Goal: Task Accomplishment & Management: Manage account settings

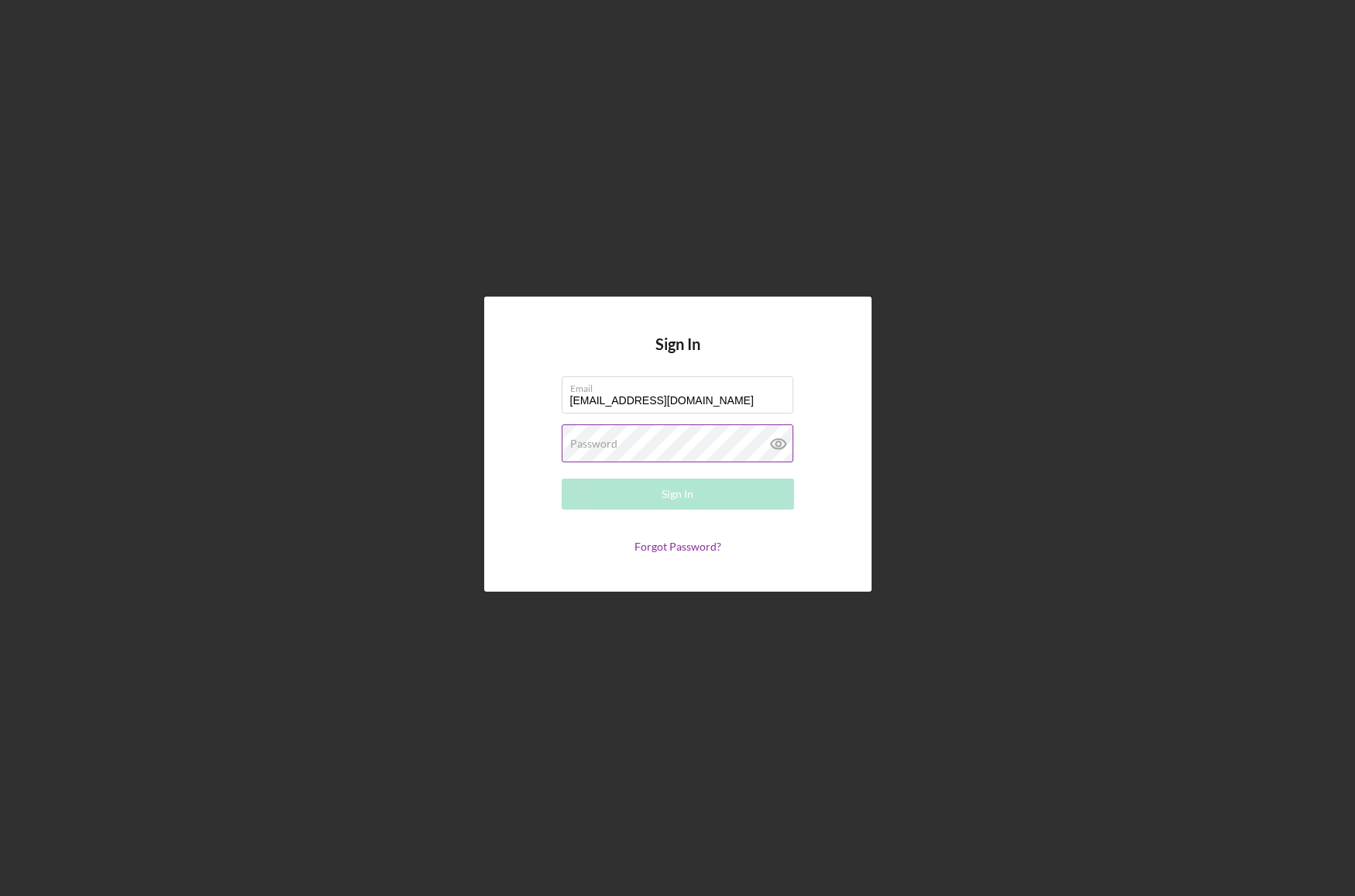
type input "[EMAIL_ADDRESS][DOMAIN_NAME]"
click at [562, 478] on button "Sign In" at bounding box center [678, 494] width 233 height 31
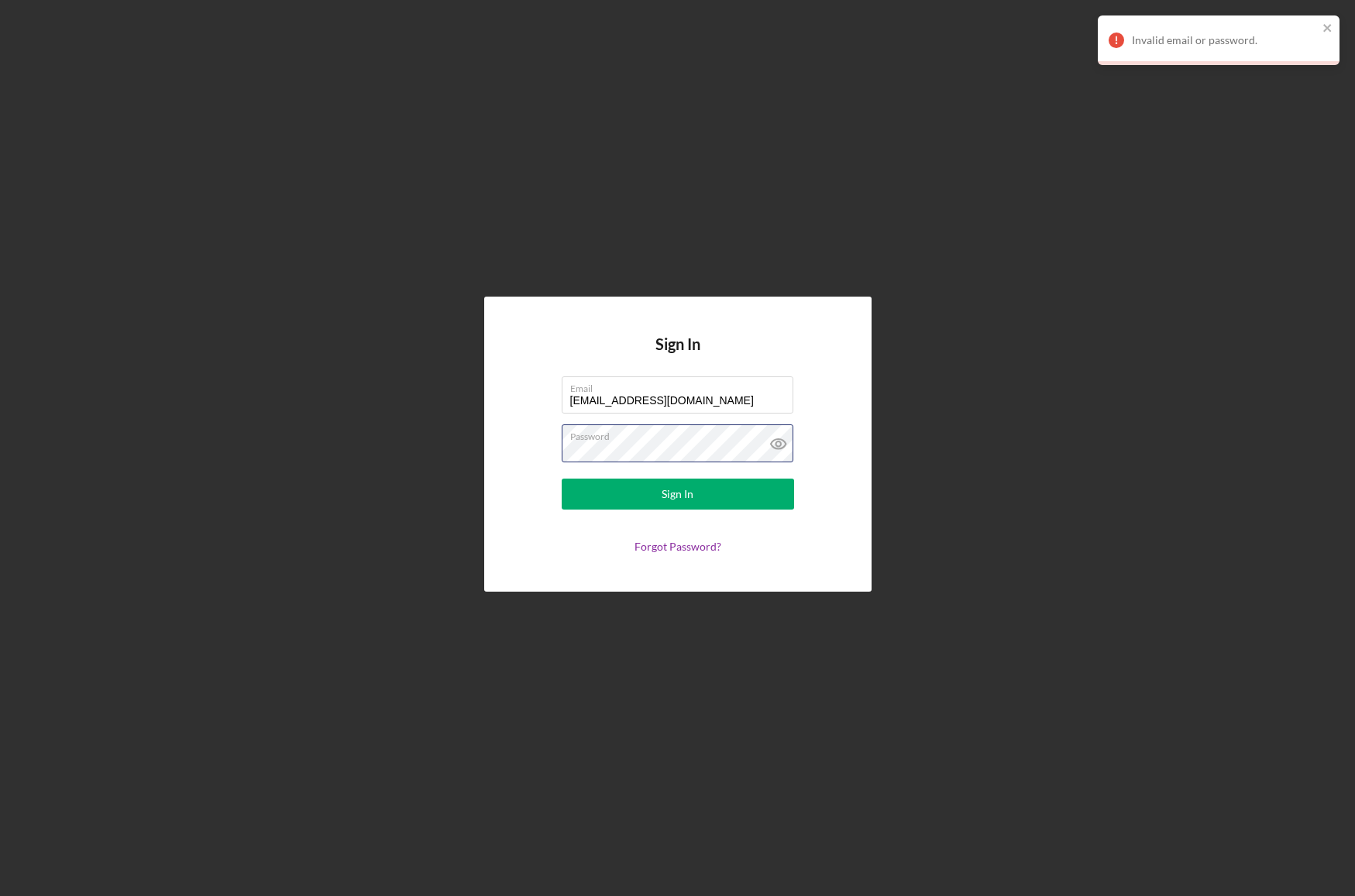
click at [562, 478] on button "Sign In" at bounding box center [678, 494] width 233 height 31
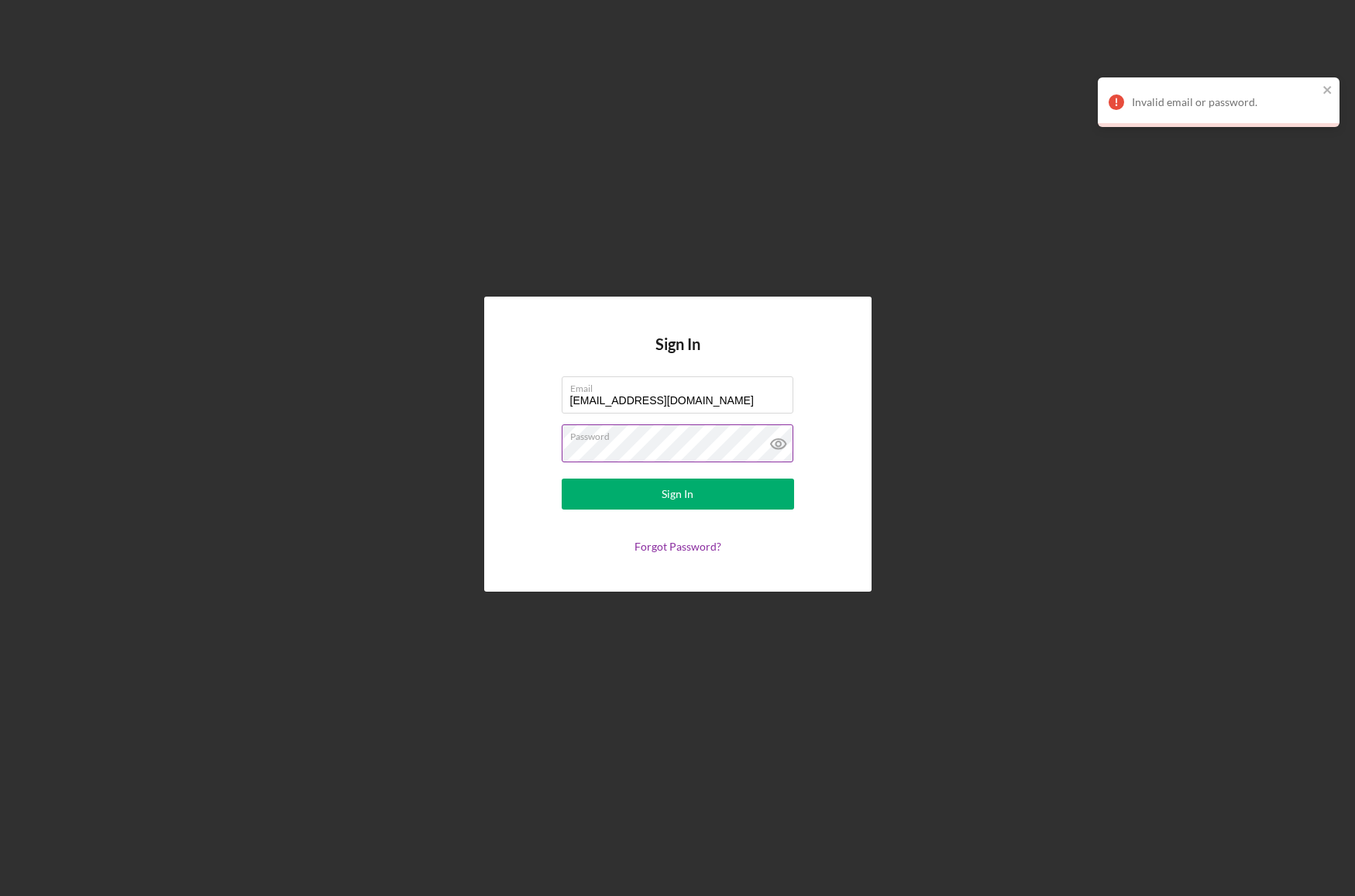
click at [791, 444] on icon at bounding box center [779, 444] width 39 height 39
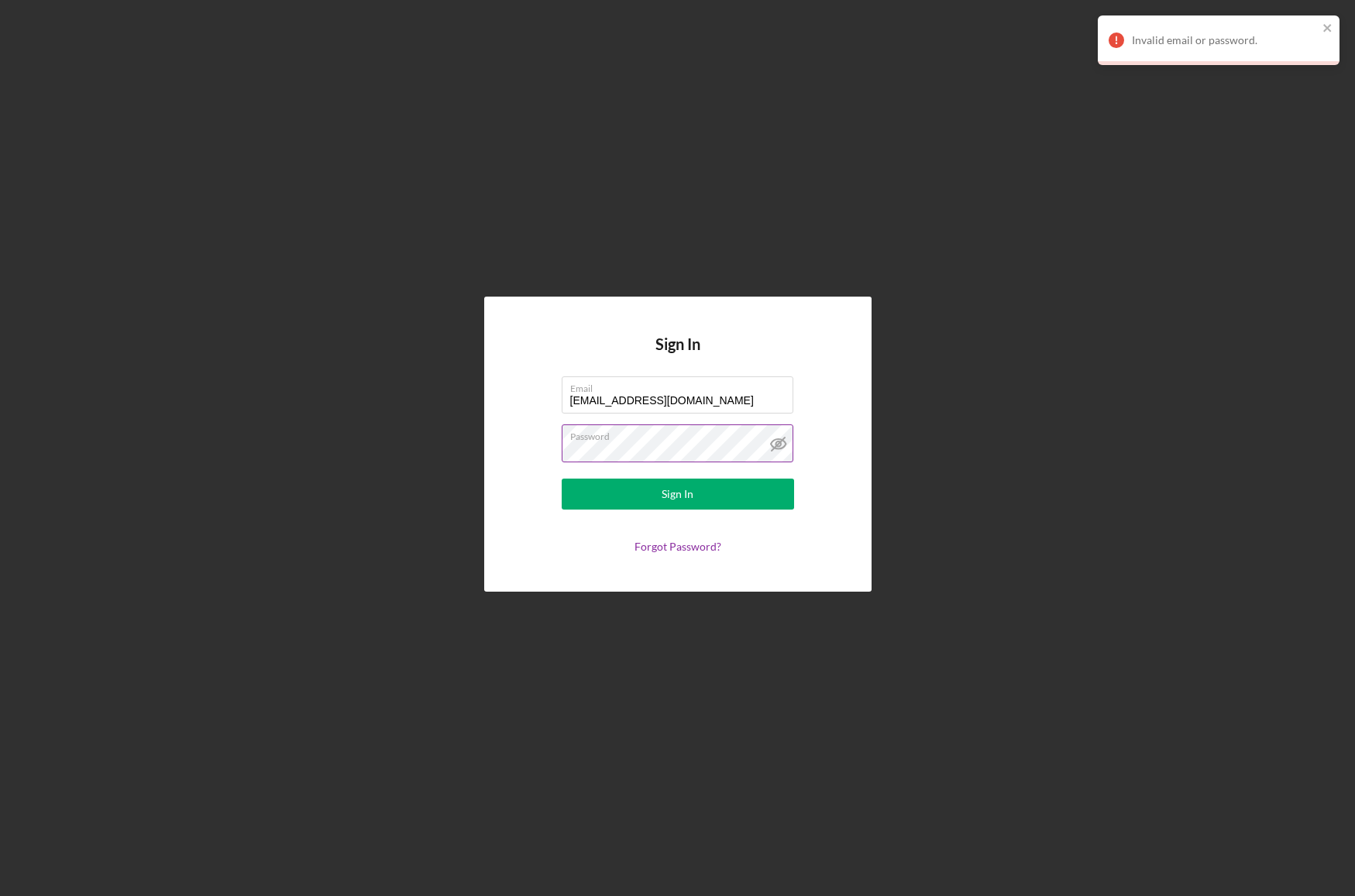
drag, startPoint x: 665, startPoint y: 442, endPoint x: 480, endPoint y: 460, distance: 185.9
click at [570, 442] on label "Password" at bounding box center [682, 433] width 224 height 17
click at [562, 478] on button "Sign In" at bounding box center [678, 494] width 233 height 31
click at [1329, 25] on icon "close" at bounding box center [1326, 28] width 7 height 7
